Goal: Contribute content: Add original content to the website for others to see

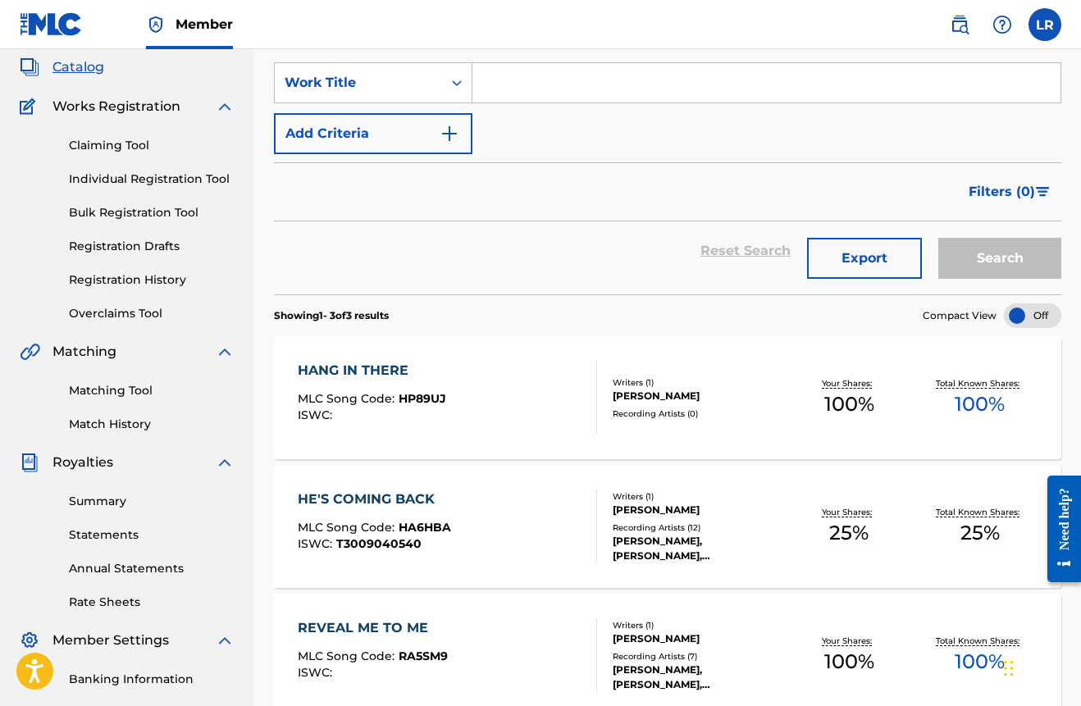
scroll to position [96, 0]
click at [937, 362] on div "HANG IN THERE MLC Song Code : HP89UJ ISWC : Writers ( 1 ) [PERSON_NAME] Recordi…" at bounding box center [667, 397] width 787 height 123
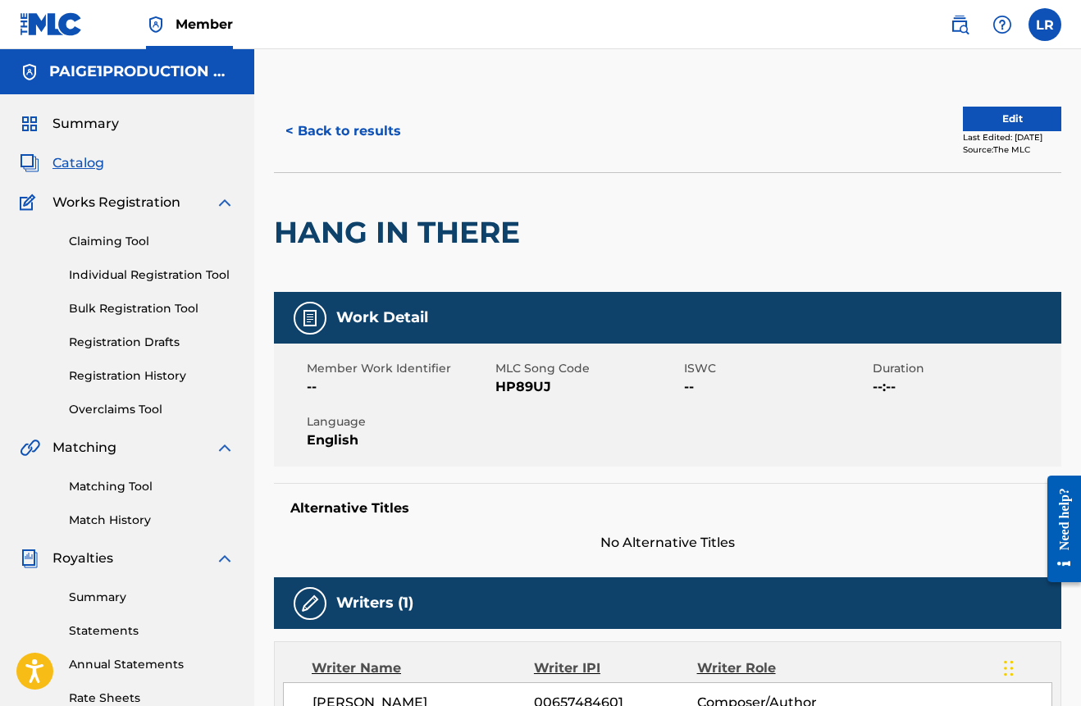
click at [996, 116] on button "Edit" at bounding box center [1012, 119] width 98 height 25
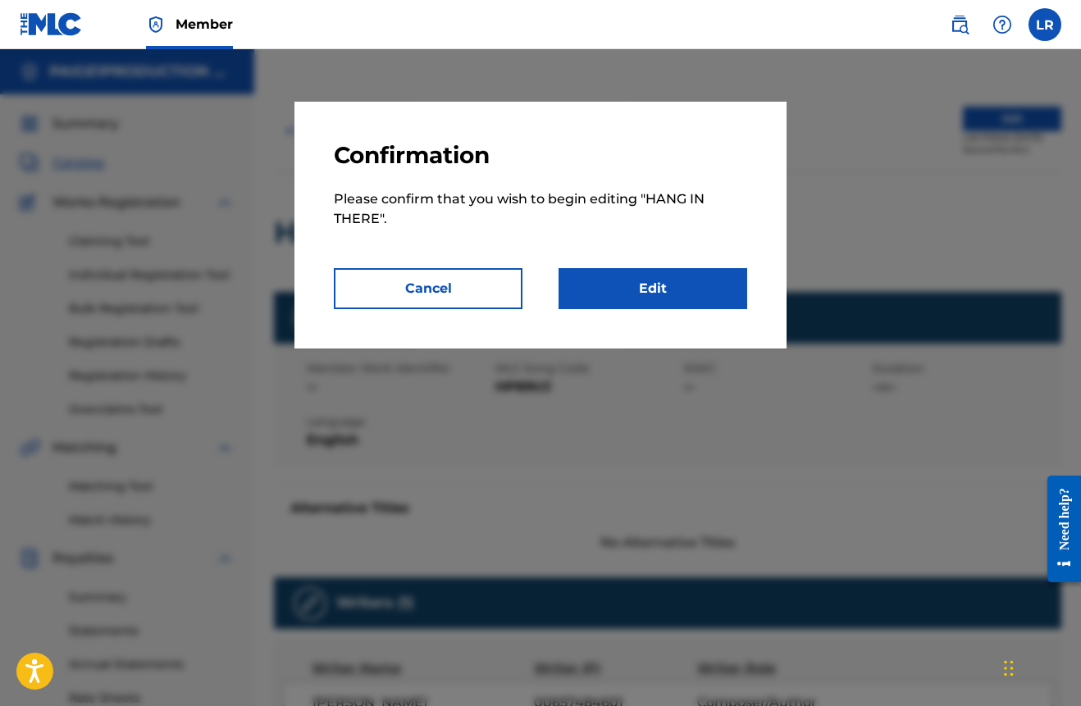
click at [642, 270] on link "Edit" at bounding box center [652, 288] width 189 height 41
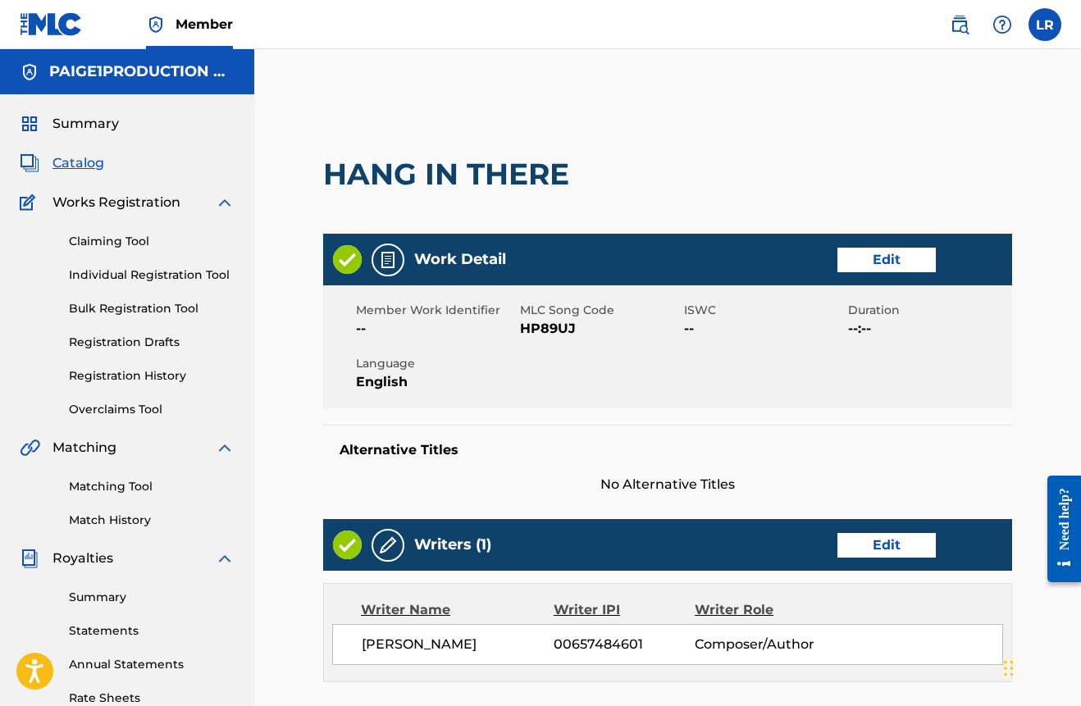
scroll to position [552, 0]
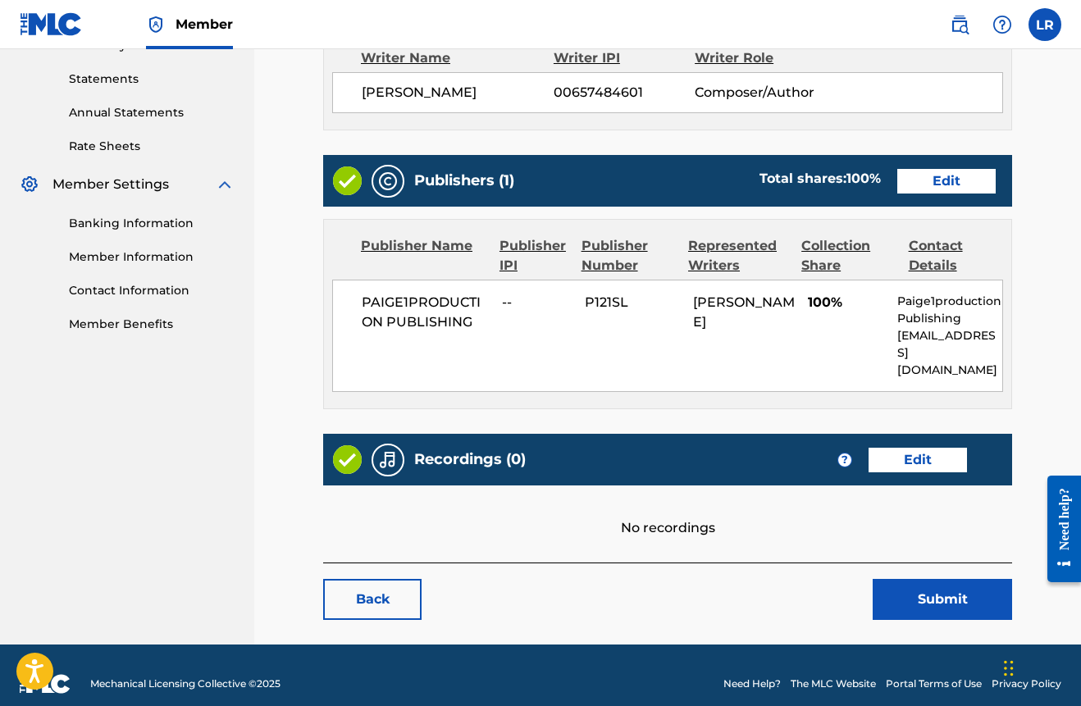
click at [918, 449] on link "Edit" at bounding box center [917, 460] width 98 height 25
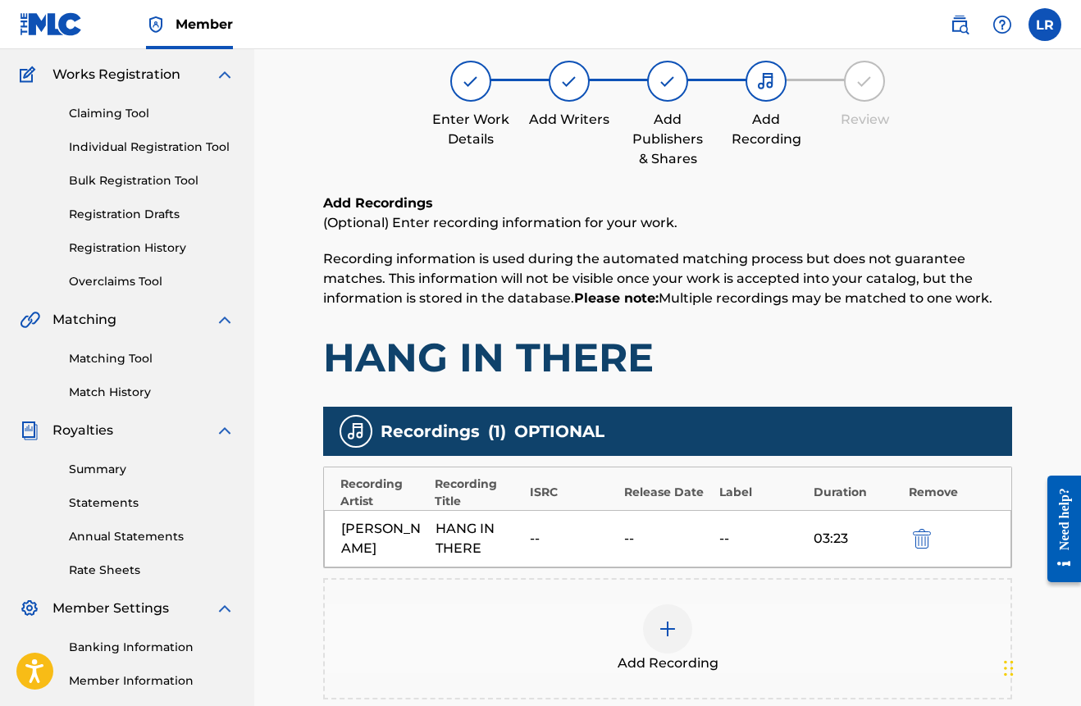
scroll to position [335, 0]
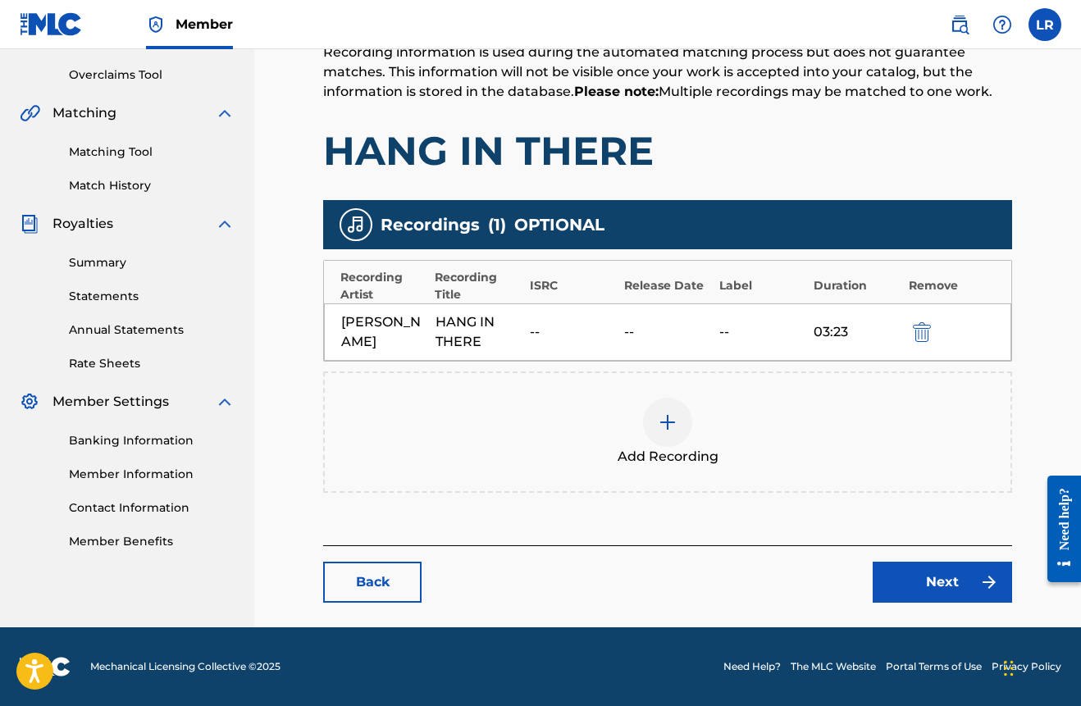
click at [692, 412] on div "Add Recording" at bounding box center [668, 432] width 686 height 69
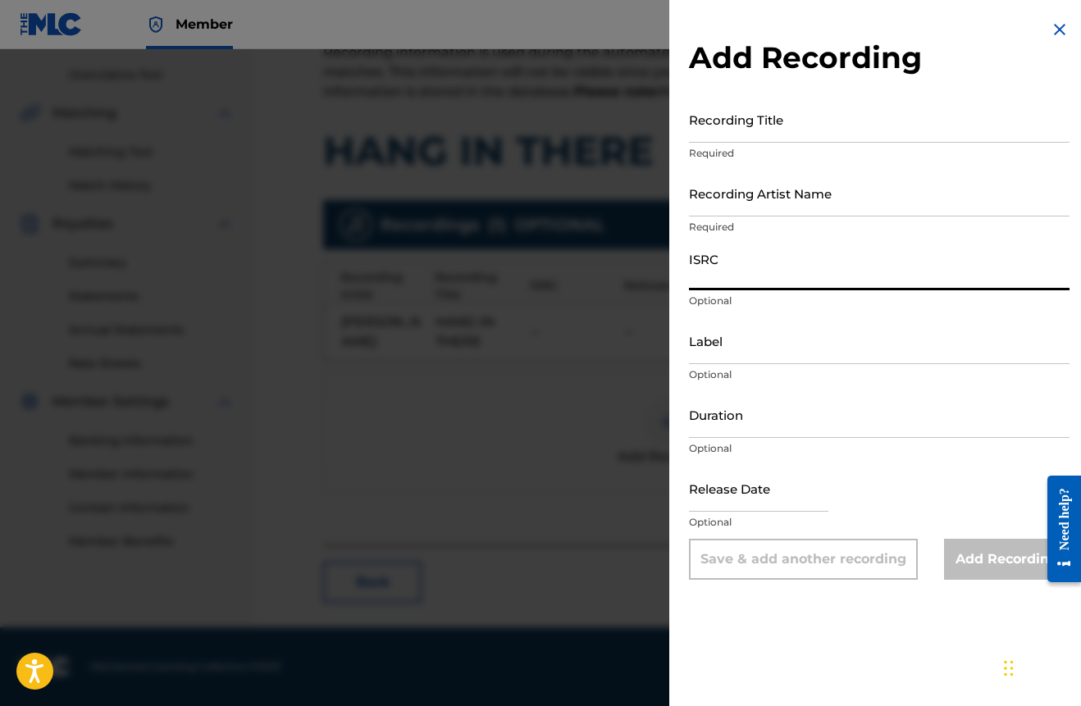
paste input "usl4r2545947"
type input "usl4r2545947"
click at [722, 136] on input "Recording Title" at bounding box center [879, 119] width 381 height 47
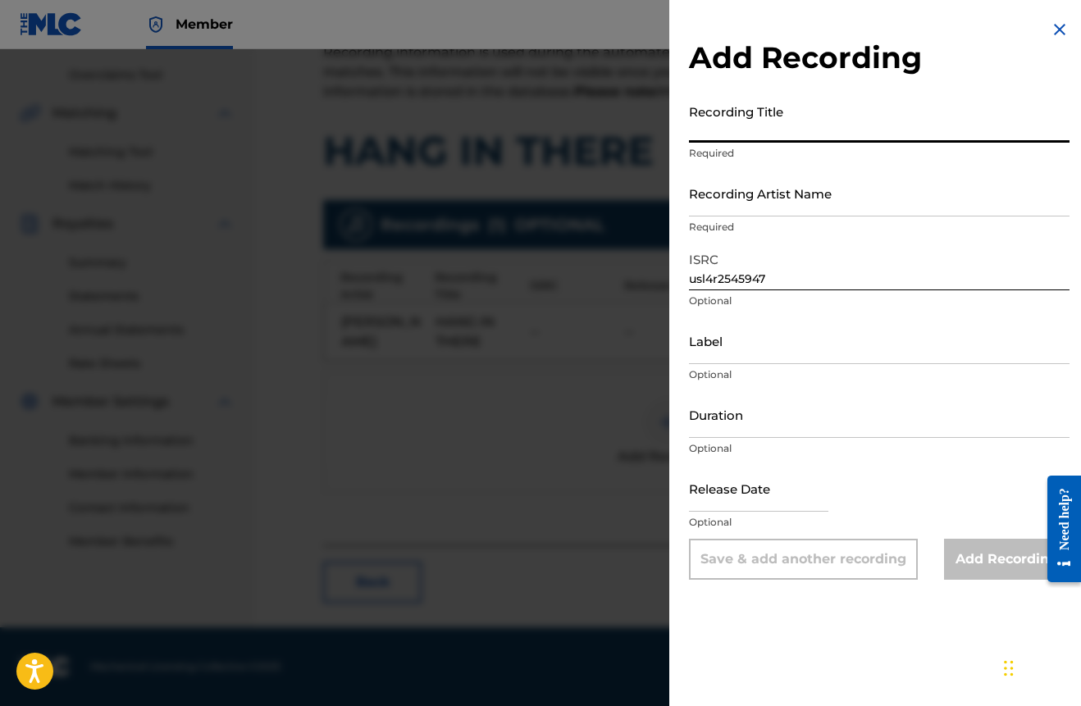
click at [768, 209] on input "Recording Artist Name" at bounding box center [879, 193] width 381 height 47
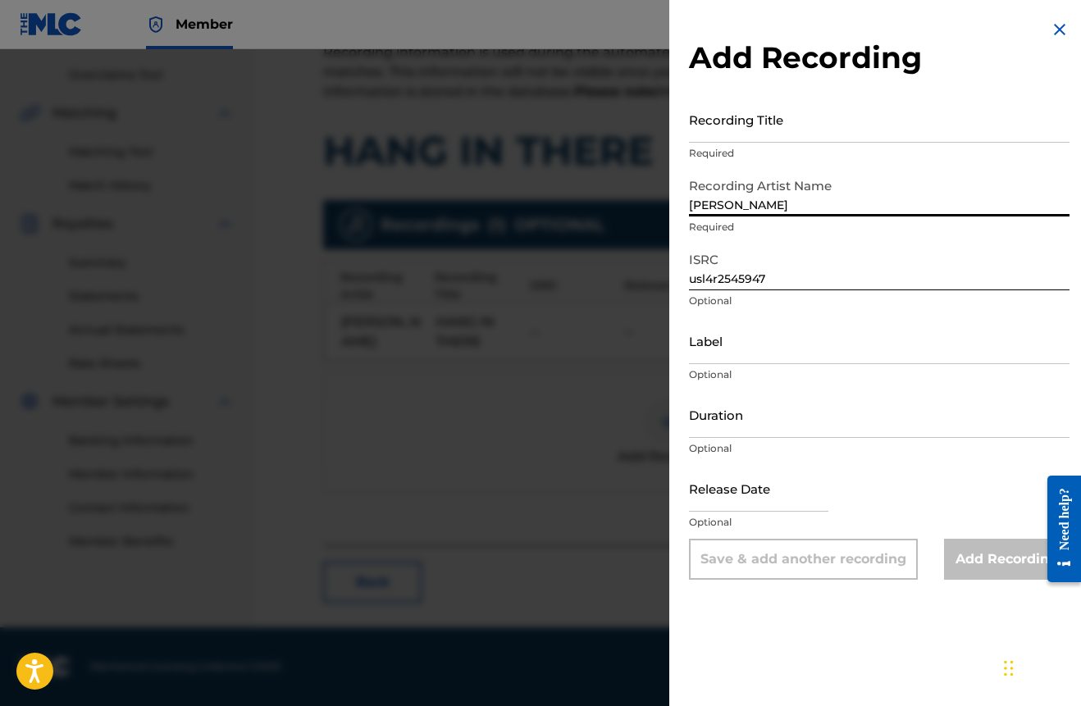
type input "[PERSON_NAME]"
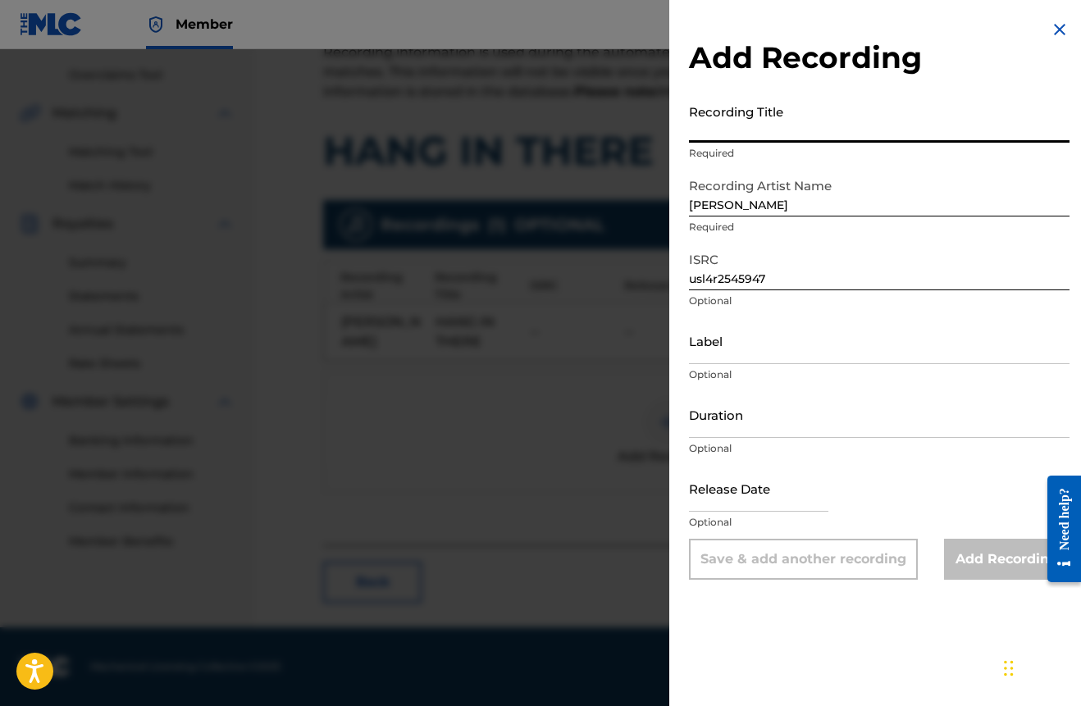
click at [722, 135] on input "Recording Title" at bounding box center [879, 119] width 381 height 47
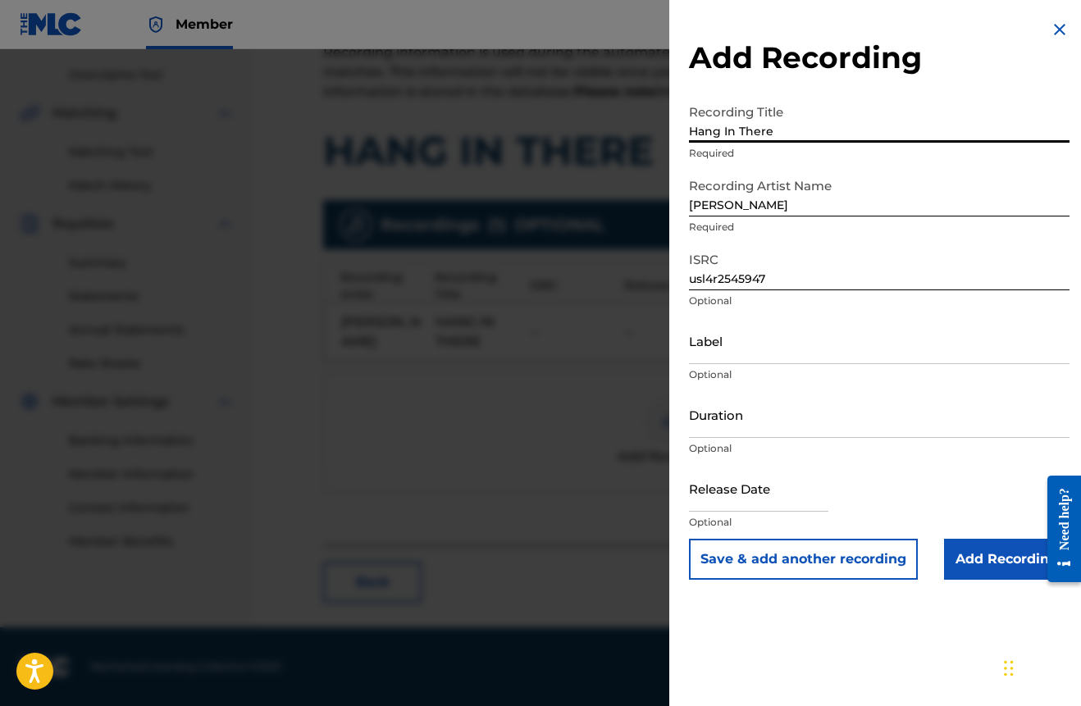
type input "Hang In There"
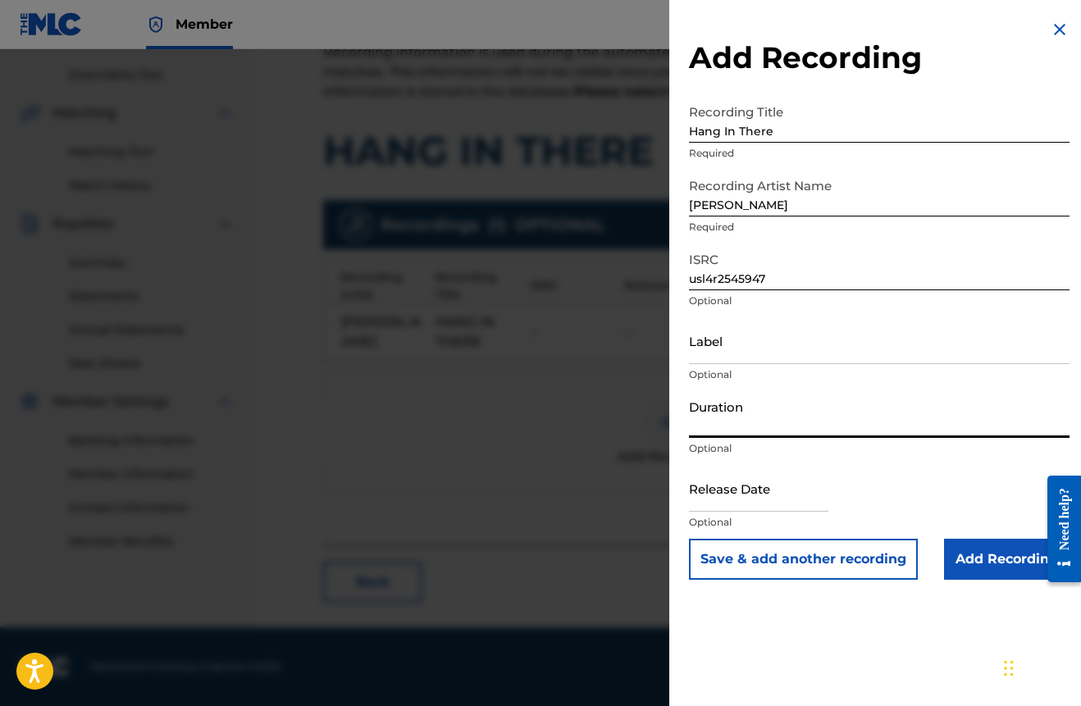
click at [735, 424] on input "Duration" at bounding box center [879, 414] width 381 height 47
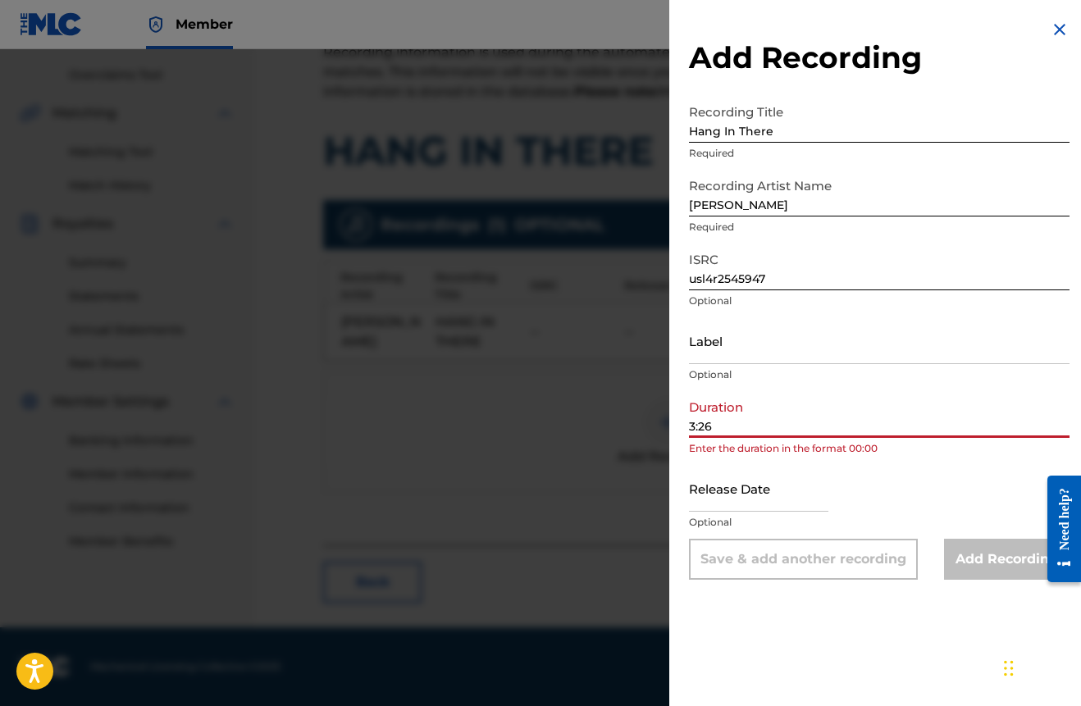
click at [689, 427] on input "3:26" at bounding box center [879, 414] width 381 height 47
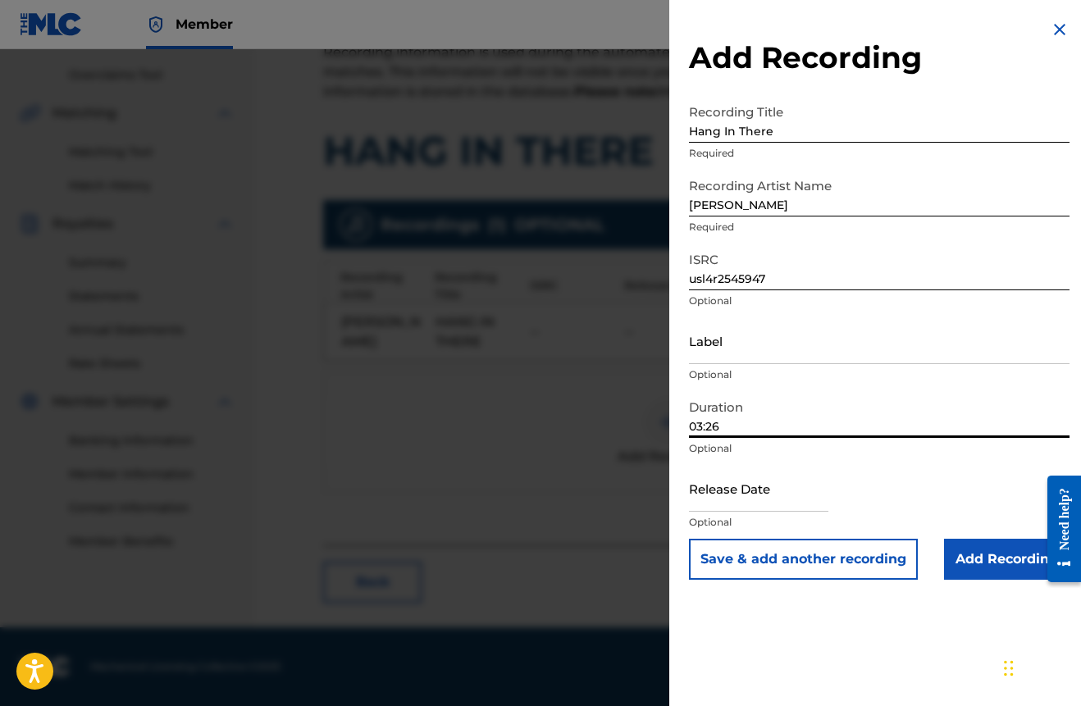
type input "03:26"
click at [741, 495] on input "text" at bounding box center [758, 488] width 139 height 47
select select "8"
select select "2025"
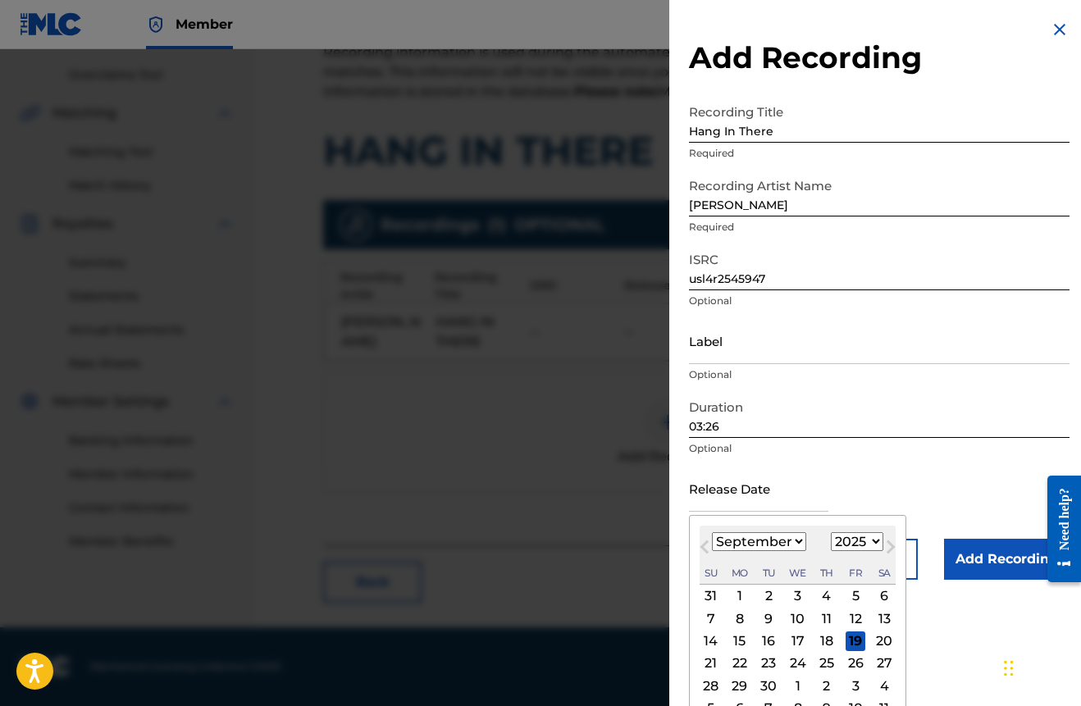
click at [874, 601] on div "6" at bounding box center [884, 596] width 20 height 20
type input "[DATE]"
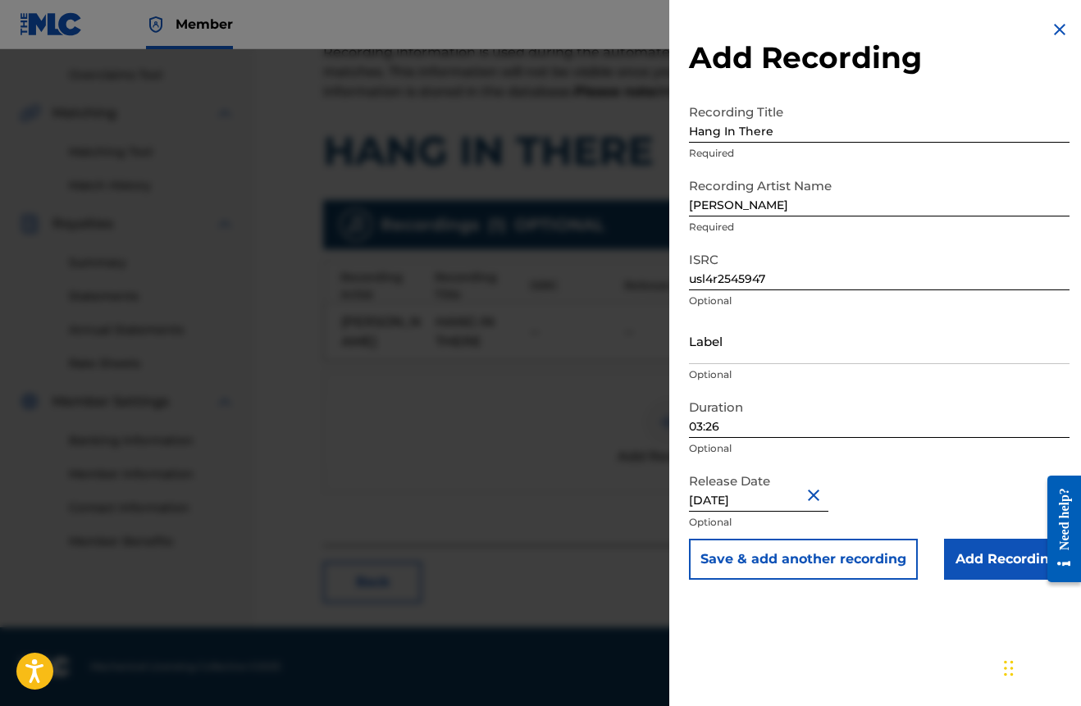
click at [970, 555] on input "Add Recording" at bounding box center [1006, 559] width 125 height 41
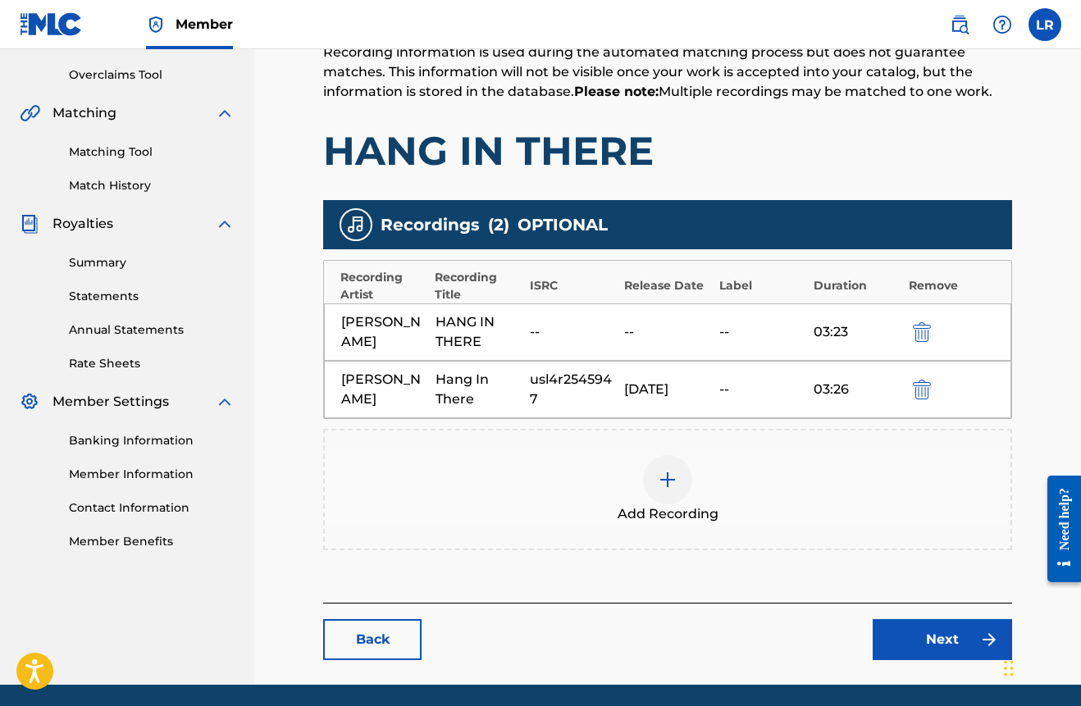
click at [915, 334] on img "submit" at bounding box center [922, 332] width 18 height 20
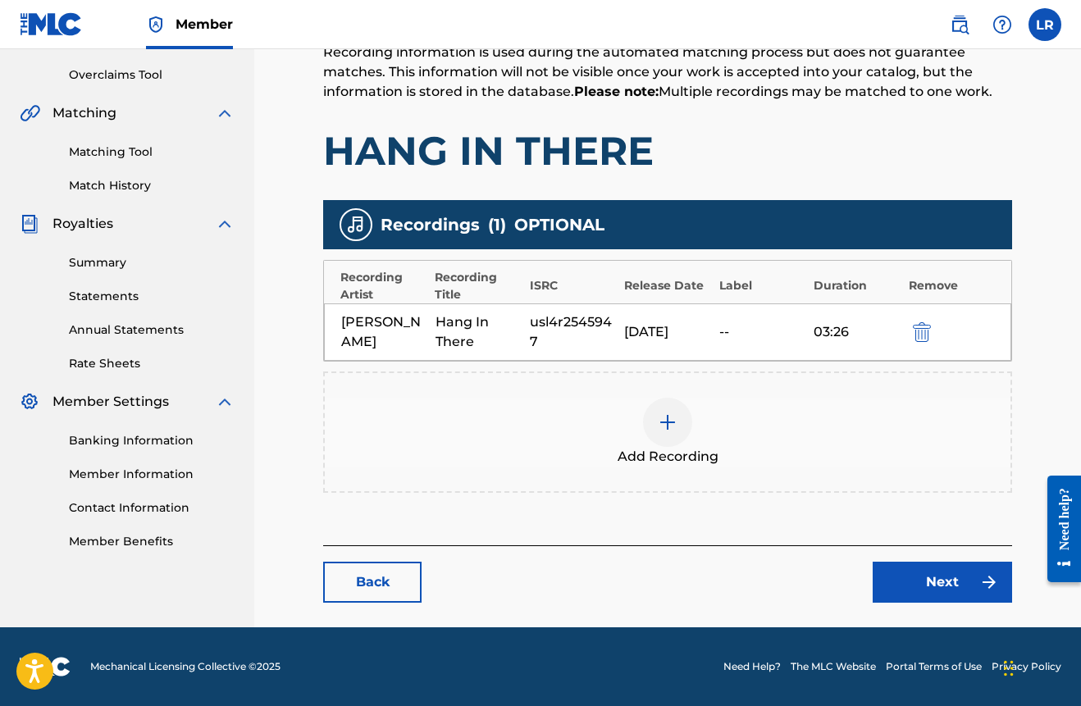
click at [944, 591] on link "Next" at bounding box center [942, 582] width 139 height 41
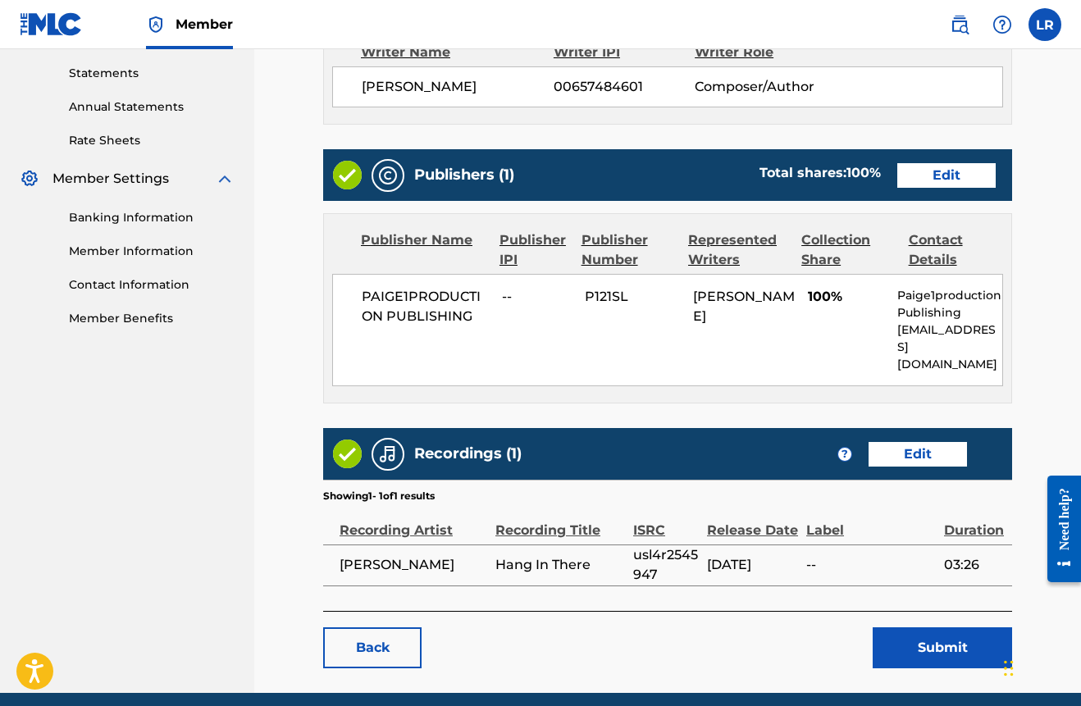
scroll to position [606, 0]
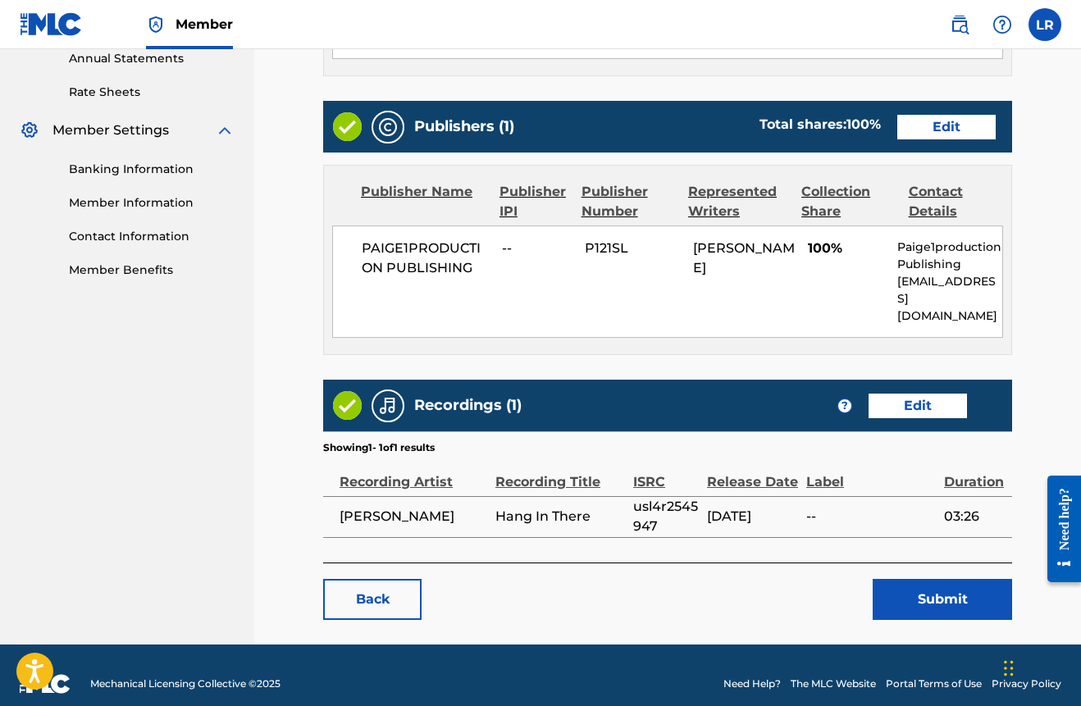
click at [956, 581] on button "Submit" at bounding box center [942, 599] width 139 height 41
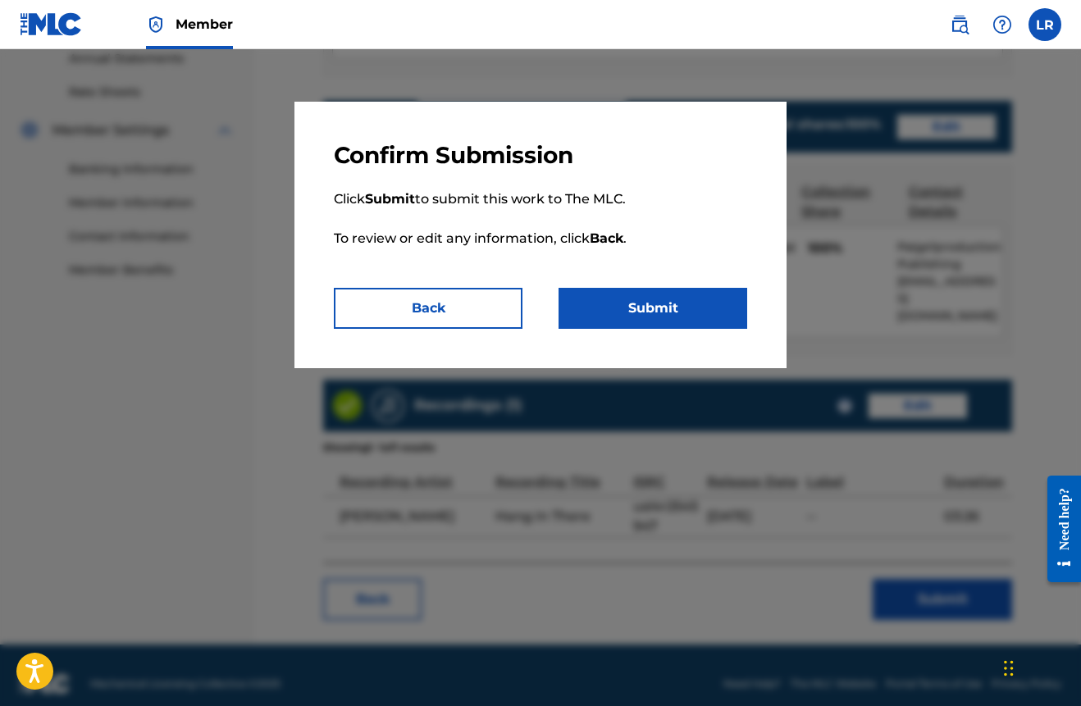
click at [654, 301] on button "Submit" at bounding box center [652, 308] width 189 height 41
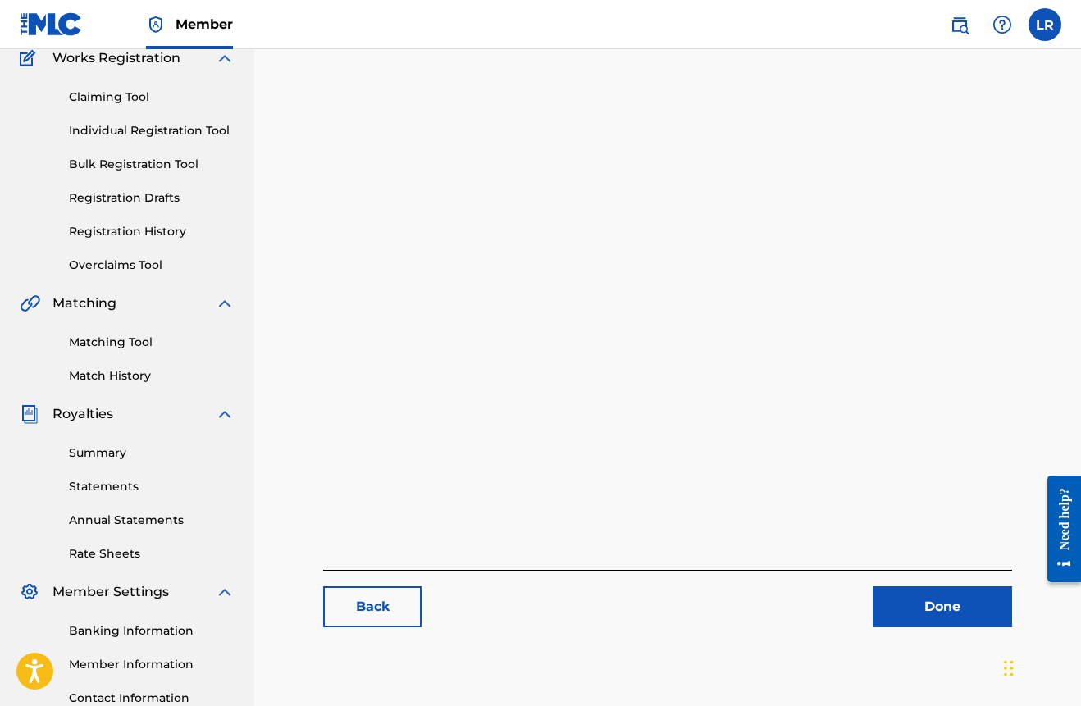
scroll to position [277, 0]
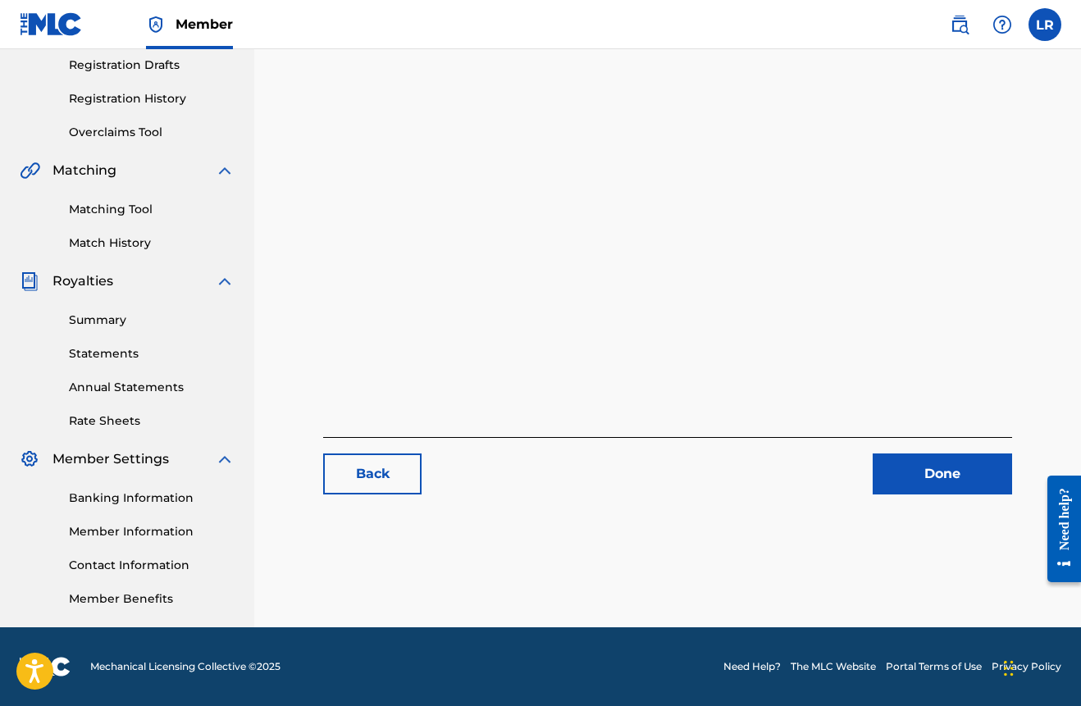
click at [147, 493] on link "Banking Information" at bounding box center [152, 498] width 166 height 17
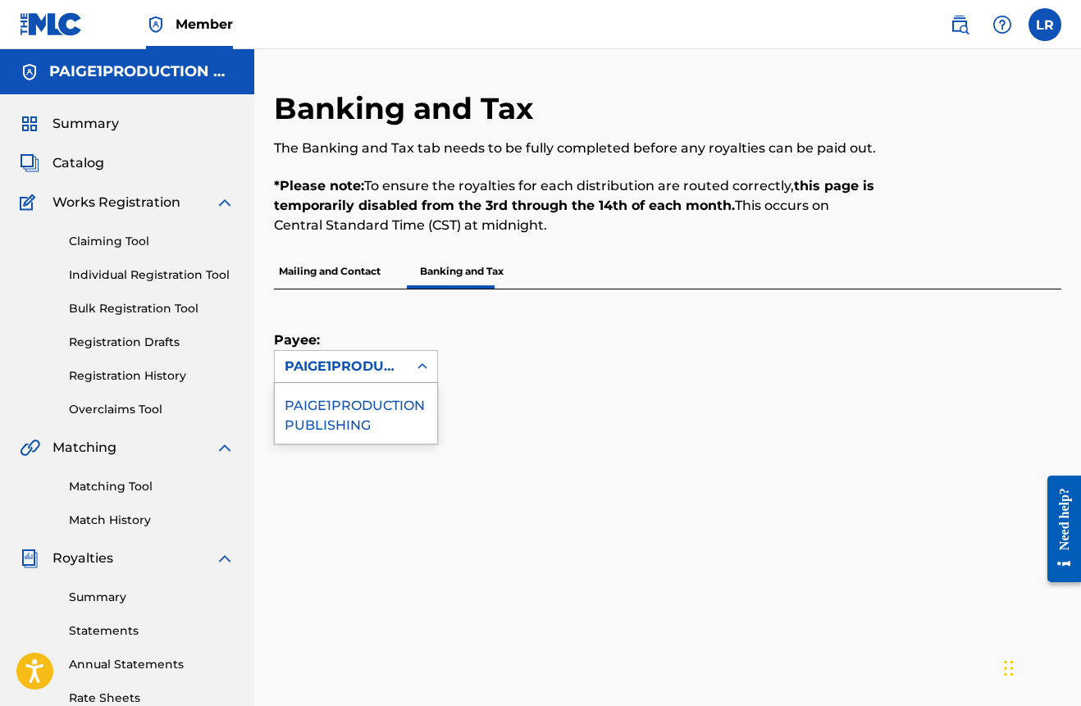
click at [395, 372] on div "PAIGE1PRODUCTION PUBLISHING" at bounding box center [341, 367] width 113 height 20
click at [559, 373] on div "Payee: PAIGE1PRODUCTION PUBLISHING selected, 1 of 1. 1 result available. Use Up…" at bounding box center [648, 335] width 748 height 93
